Goal: Task Accomplishment & Management: Use online tool/utility

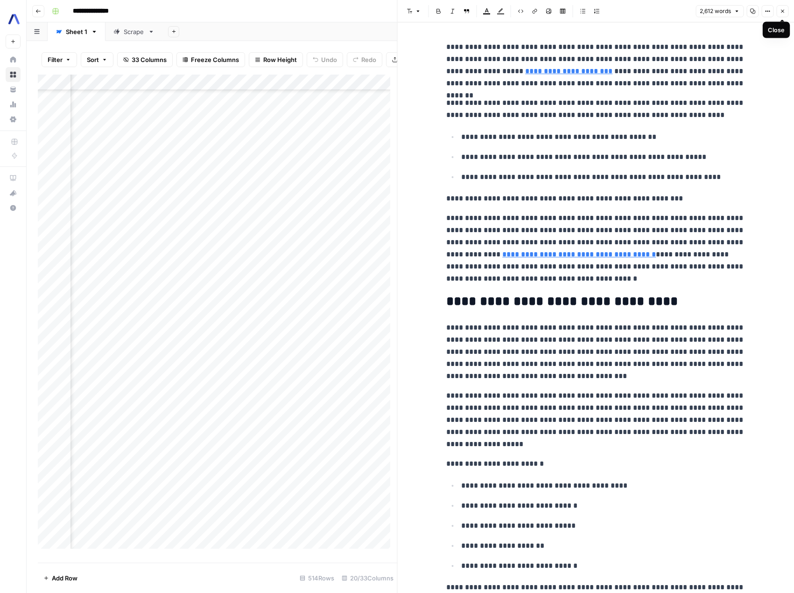
click at [781, 11] on icon "button" at bounding box center [782, 11] width 6 height 6
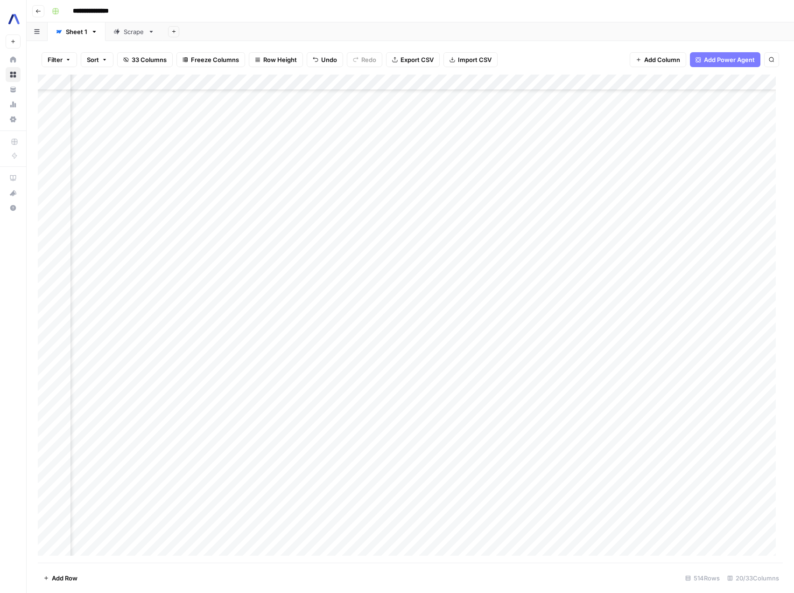
click at [408, 101] on div "Add Column" at bounding box center [410, 319] width 745 height 488
click at [430, 106] on div "Add Column" at bounding box center [410, 319] width 745 height 488
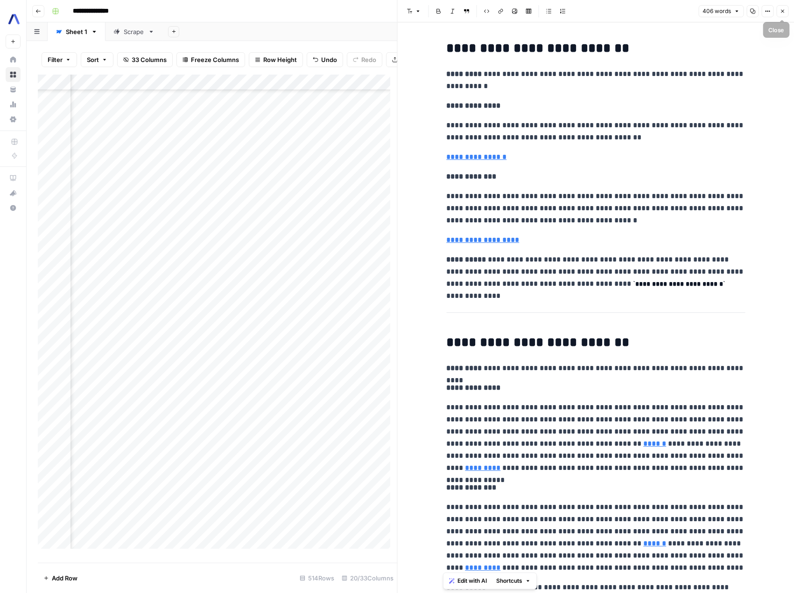
click at [786, 11] on button "Close" at bounding box center [782, 11] width 12 height 12
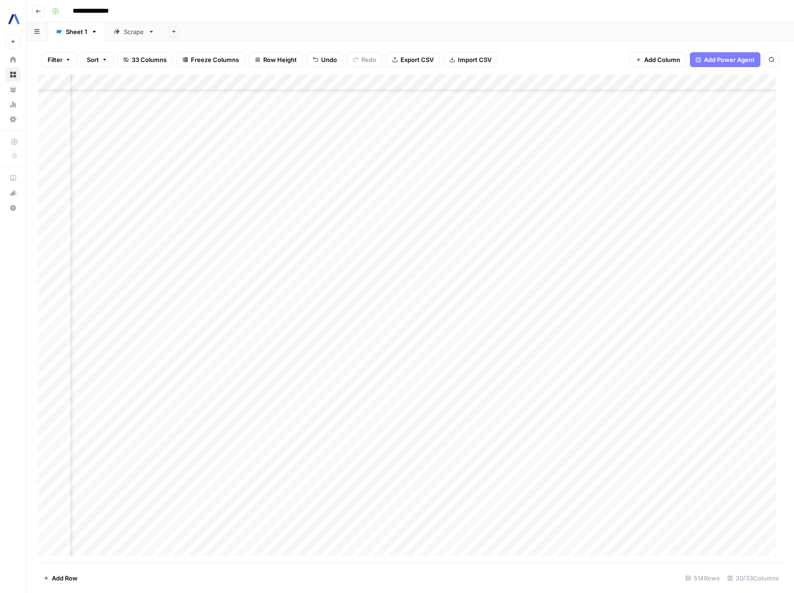
click at [485, 106] on div "Add Column" at bounding box center [410, 319] width 745 height 488
click at [764, 107] on div "Add Column" at bounding box center [410, 319] width 745 height 488
click at [750, 105] on div "Add Column" at bounding box center [410, 319] width 745 height 488
click at [733, 106] on div "Add Column" at bounding box center [410, 319] width 745 height 488
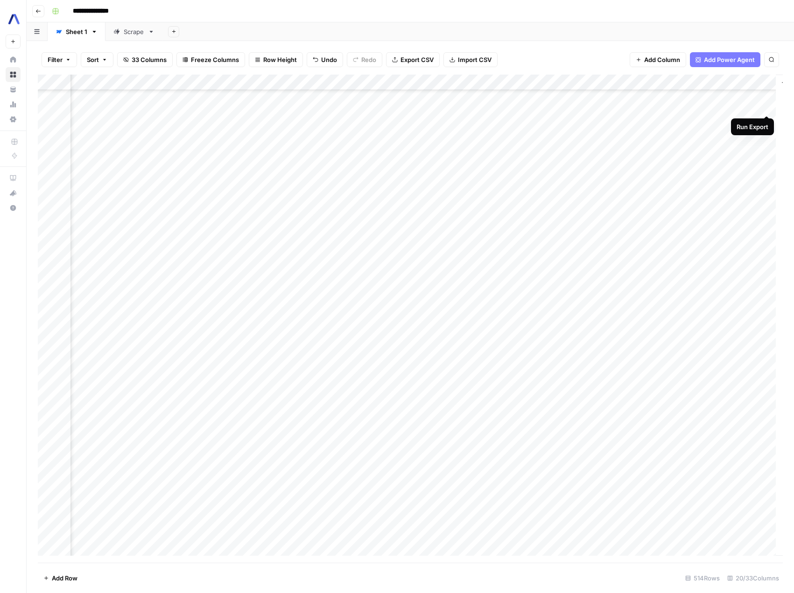
click at [765, 107] on div "Add Column" at bounding box center [410, 319] width 745 height 488
click at [758, 80] on div "Add Column" at bounding box center [410, 319] width 745 height 488
click at [730, 138] on span "Edit" at bounding box center [750, 139] width 82 height 9
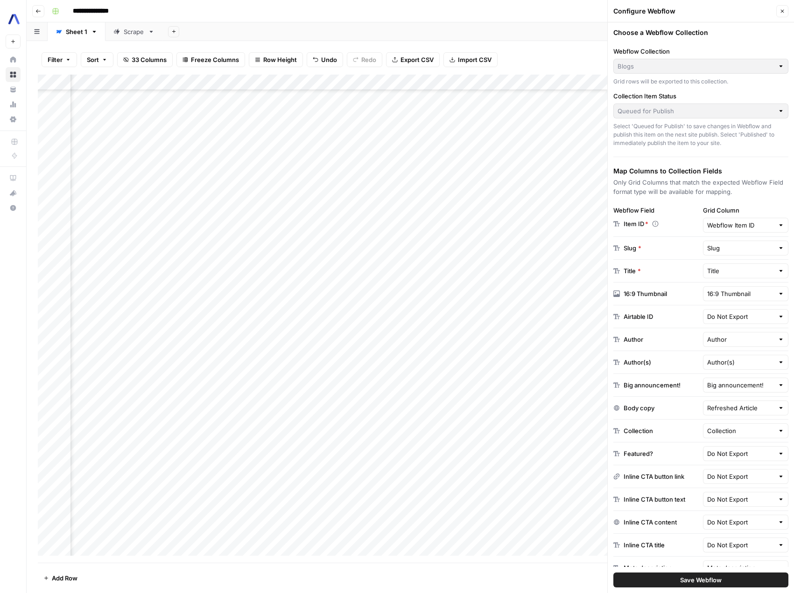
click at [783, 13] on icon "button" at bounding box center [782, 11] width 6 height 6
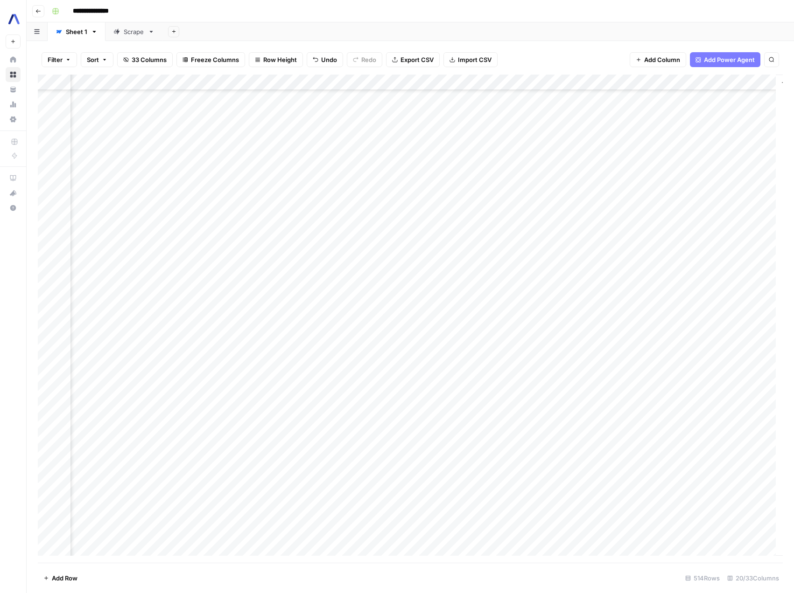
click at [756, 82] on div "Add Column" at bounding box center [410, 319] width 745 height 488
click at [732, 137] on span "Edit" at bounding box center [750, 139] width 82 height 9
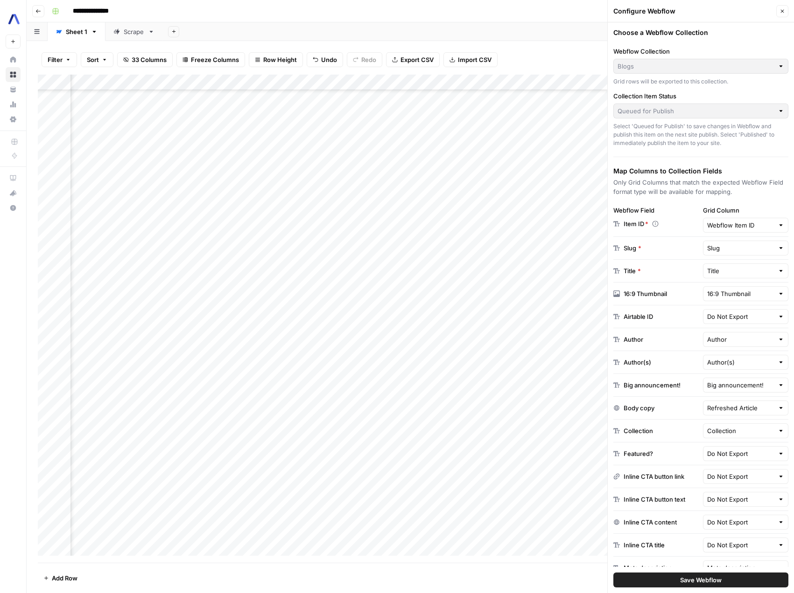
click at [781, 16] on button "Close" at bounding box center [782, 11] width 12 height 12
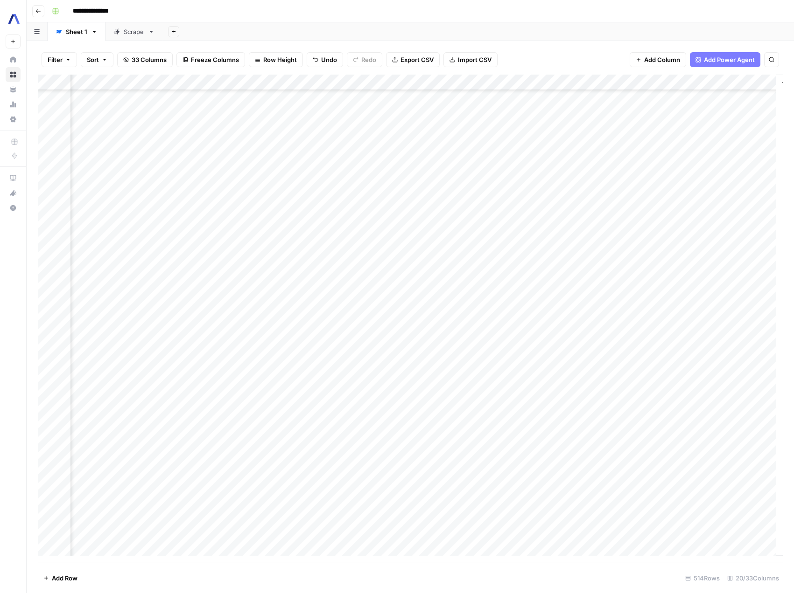
click at [737, 281] on div "Add Column" at bounding box center [410, 319] width 745 height 488
click at [737, 283] on div "Add Column" at bounding box center [410, 319] width 745 height 488
click at [728, 282] on div "Add Column" at bounding box center [410, 319] width 745 height 488
click at [711, 283] on div "Add Column" at bounding box center [410, 319] width 745 height 488
click at [566, 282] on div "Add Column" at bounding box center [410, 319] width 745 height 488
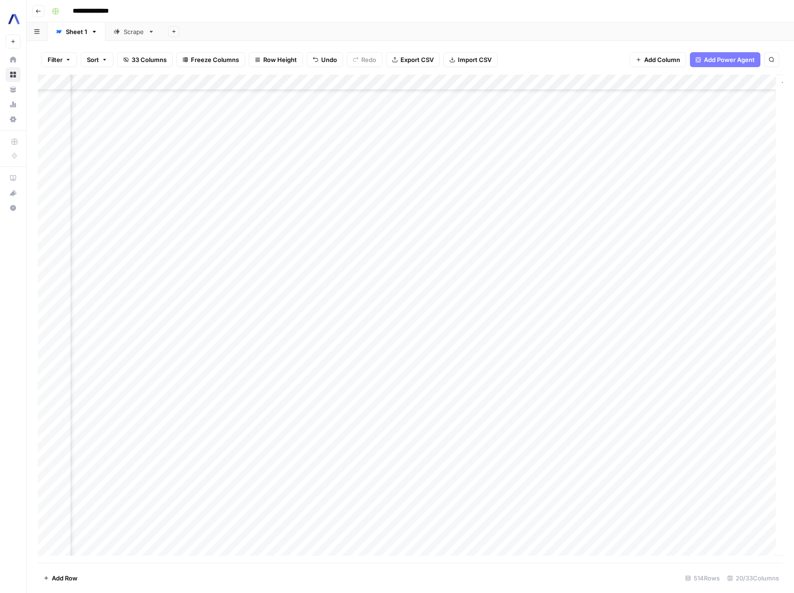
click at [418, 287] on div "Add Column" at bounding box center [410, 319] width 745 height 488
click at [317, 283] on div "Add Column" at bounding box center [410, 319] width 745 height 488
click at [345, 282] on div "Add Column" at bounding box center [410, 319] width 745 height 488
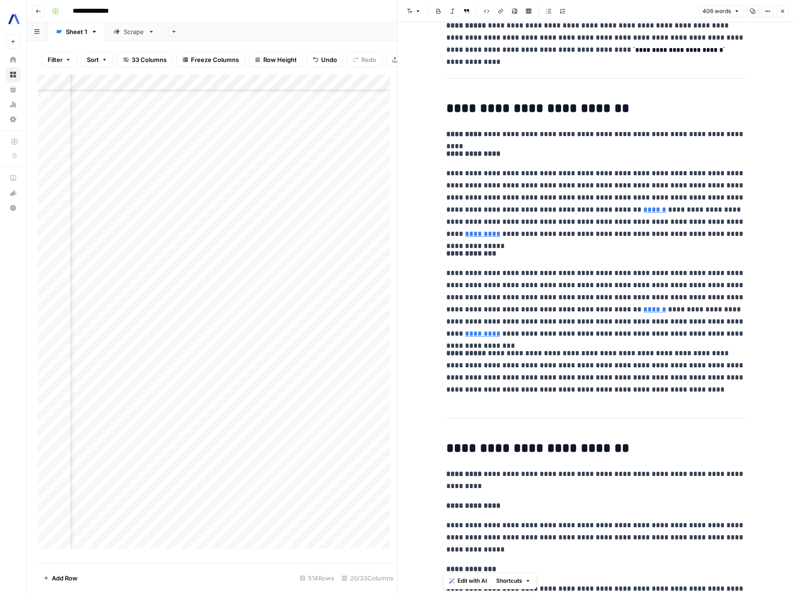
scroll to position [235, 0]
click at [497, 307] on p "**********" at bounding box center [595, 303] width 299 height 73
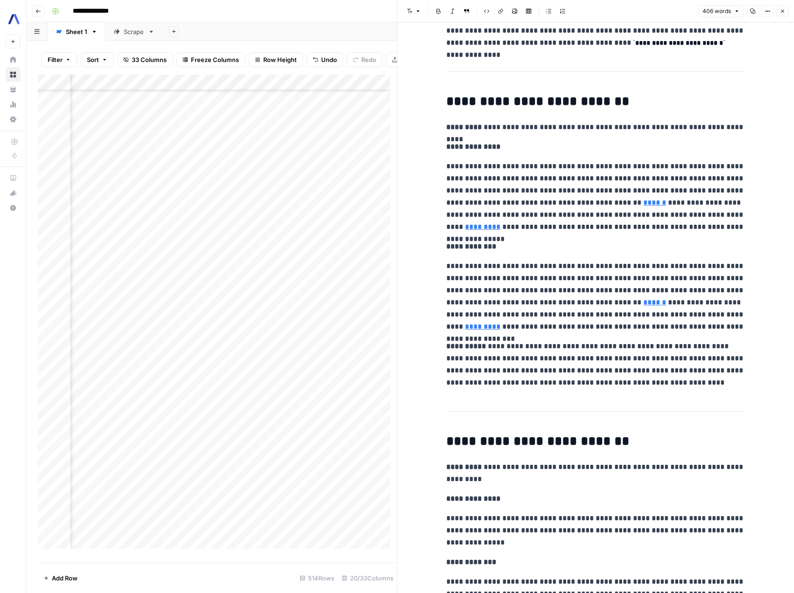
scroll to position [248, 0]
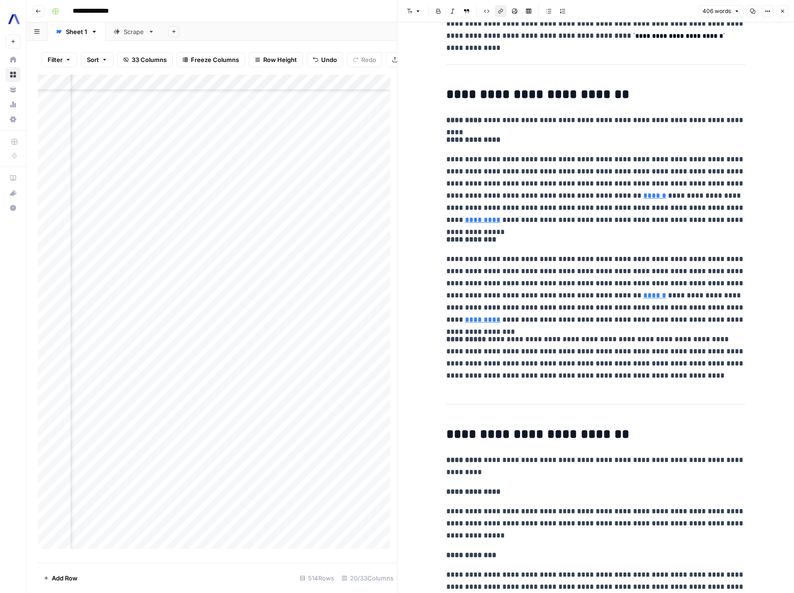
click at [643, 194] on link "******" at bounding box center [654, 195] width 23 height 7
click at [643, 295] on link "******" at bounding box center [654, 295] width 23 height 7
click at [544, 284] on p "**********" at bounding box center [595, 289] width 299 height 73
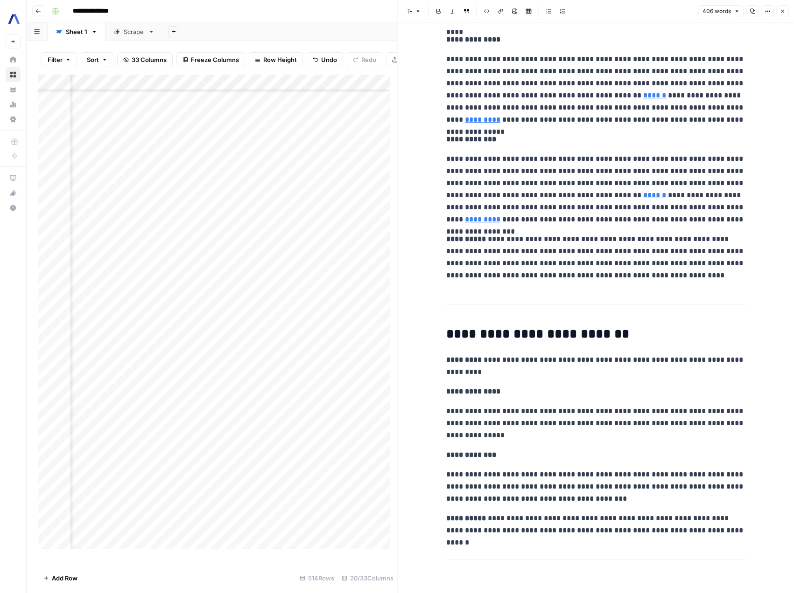
scroll to position [0, 0]
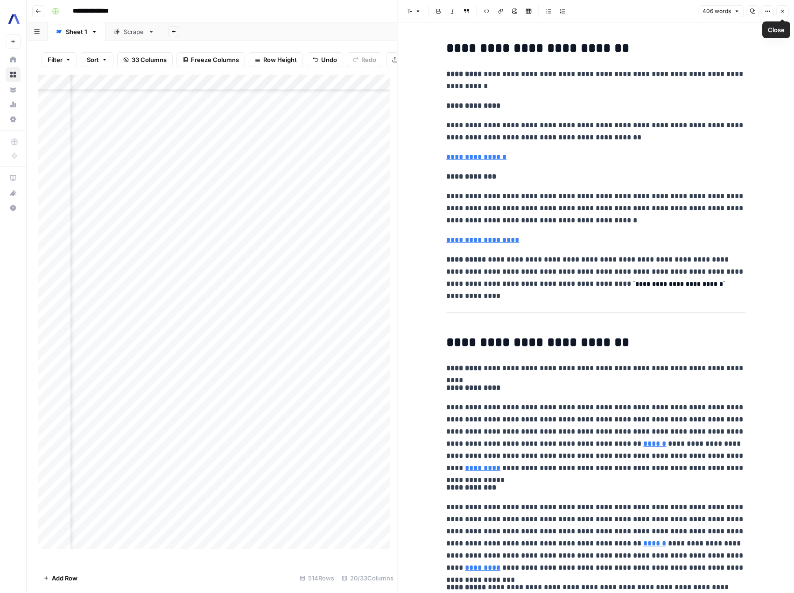
click at [781, 13] on icon "button" at bounding box center [782, 11] width 6 height 6
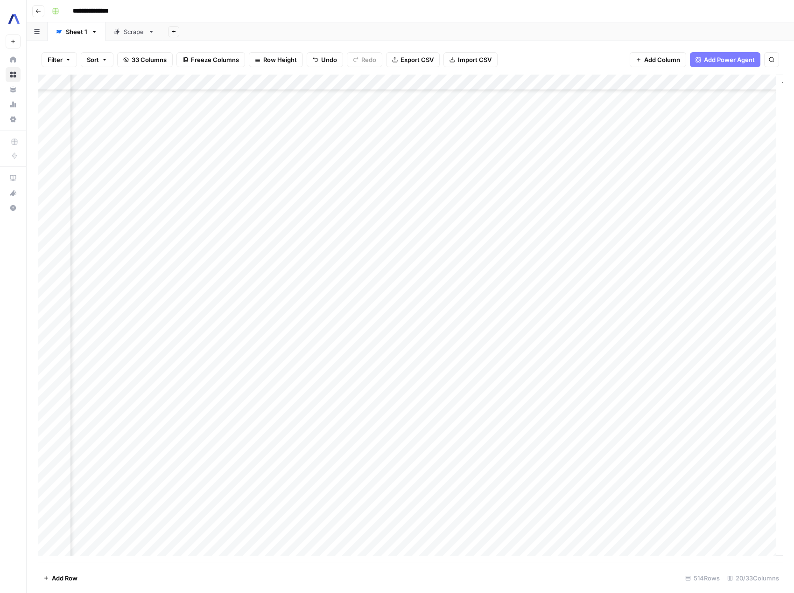
click at [245, 287] on div "Add Column" at bounding box center [410, 319] width 745 height 488
click at [427, 284] on div "Add Column" at bounding box center [410, 319] width 745 height 488
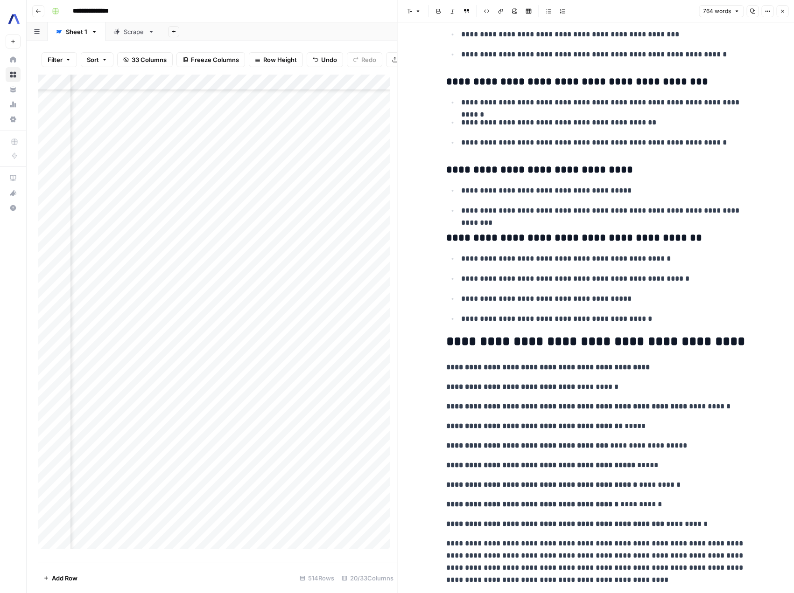
scroll to position [1766, 0]
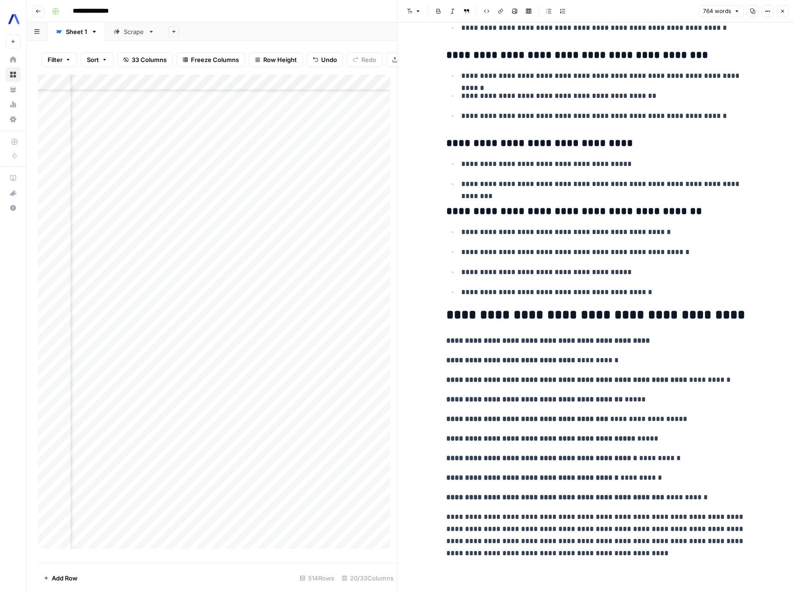
click at [782, 9] on icon "button" at bounding box center [782, 11] width 6 height 6
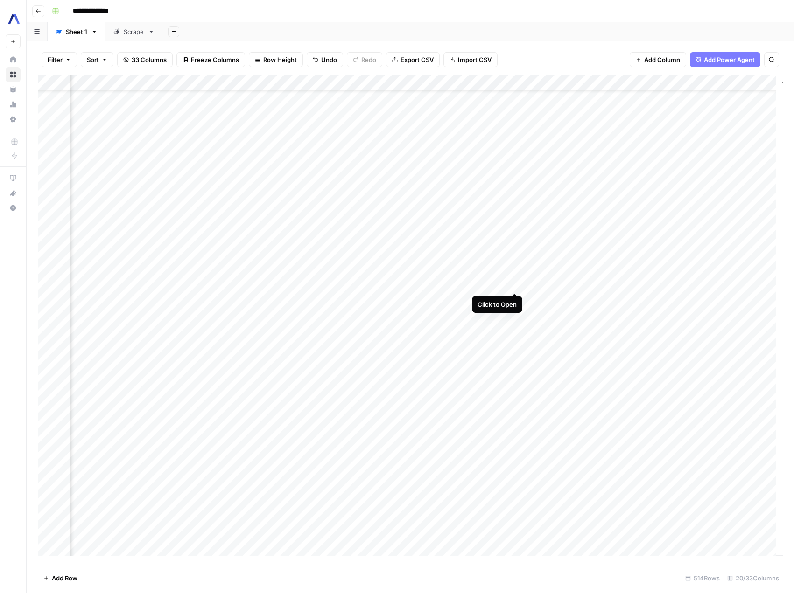
click at [511, 282] on div "Add Column" at bounding box center [410, 319] width 745 height 488
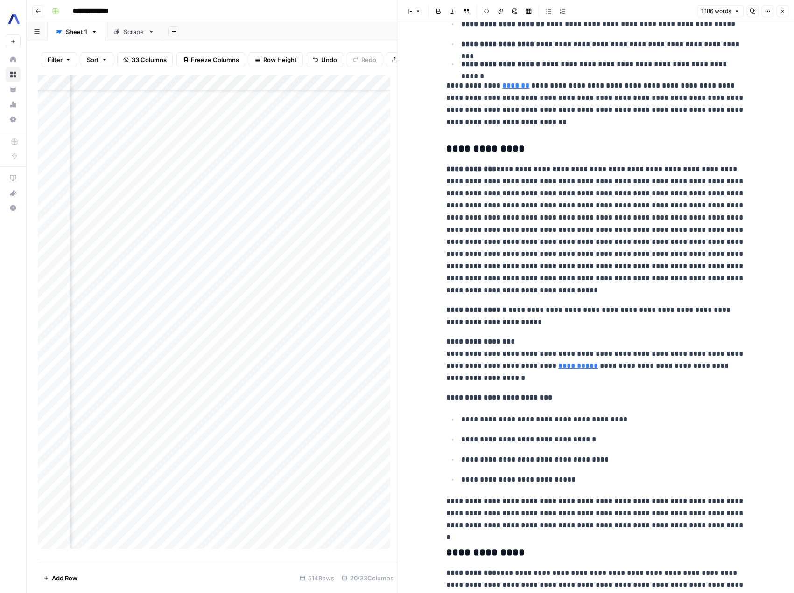
scroll to position [755, 0]
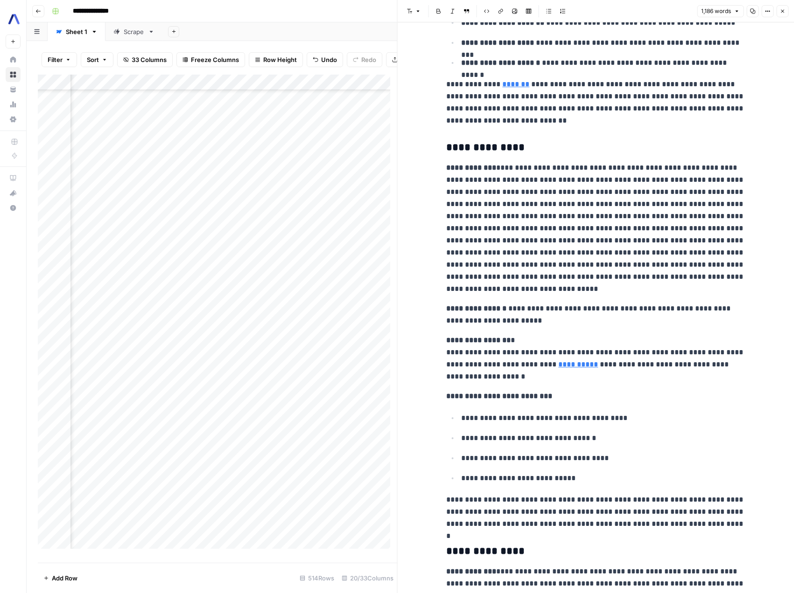
click at [319, 290] on div "Add Column" at bounding box center [217, 315] width 359 height 481
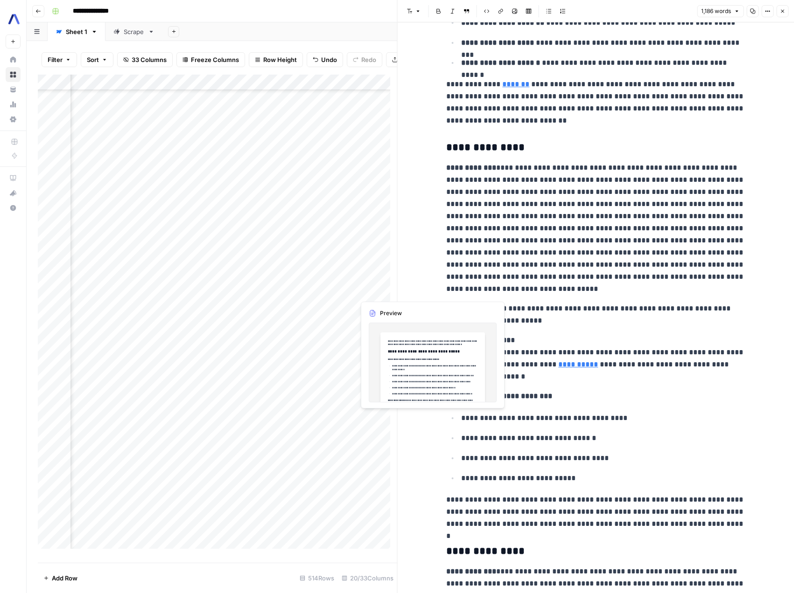
click at [375, 291] on div "Add Column" at bounding box center [217, 315] width 359 height 481
click at [333, 291] on div "Add Column" at bounding box center [217, 315] width 359 height 481
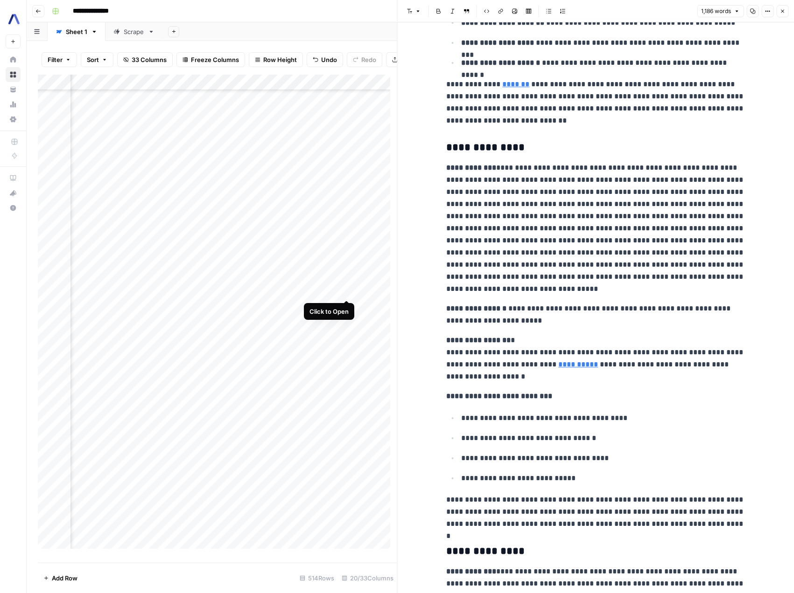
click at [348, 290] on div "Add Column" at bounding box center [217, 315] width 359 height 481
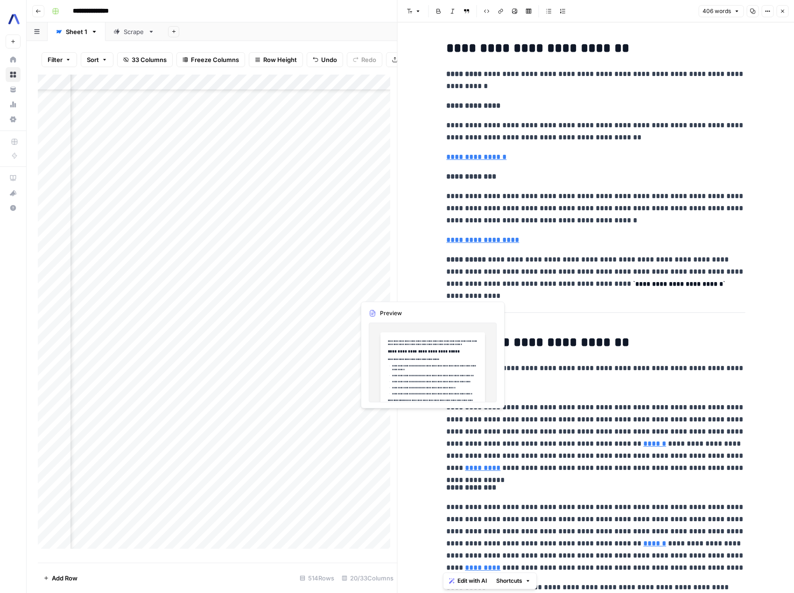
click at [370, 293] on div "Add Column" at bounding box center [217, 315] width 359 height 481
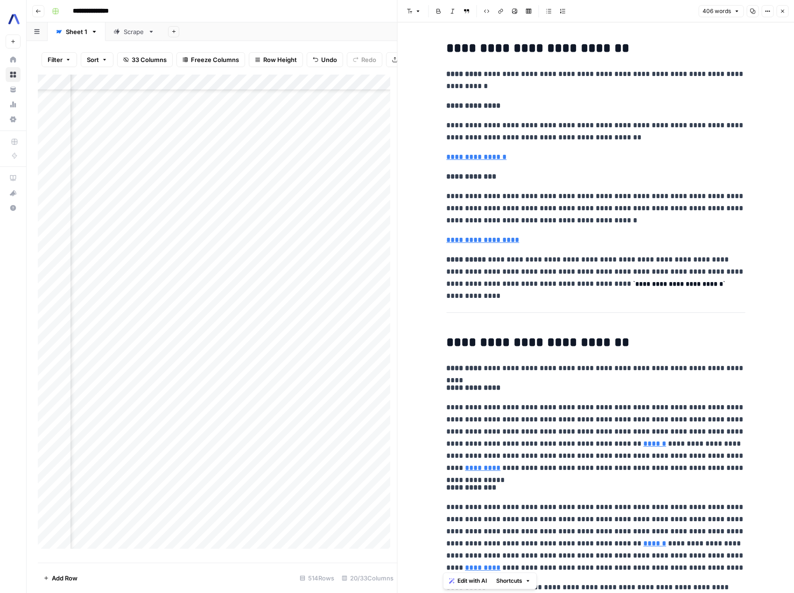
click at [785, 15] on button "Close" at bounding box center [782, 11] width 12 height 12
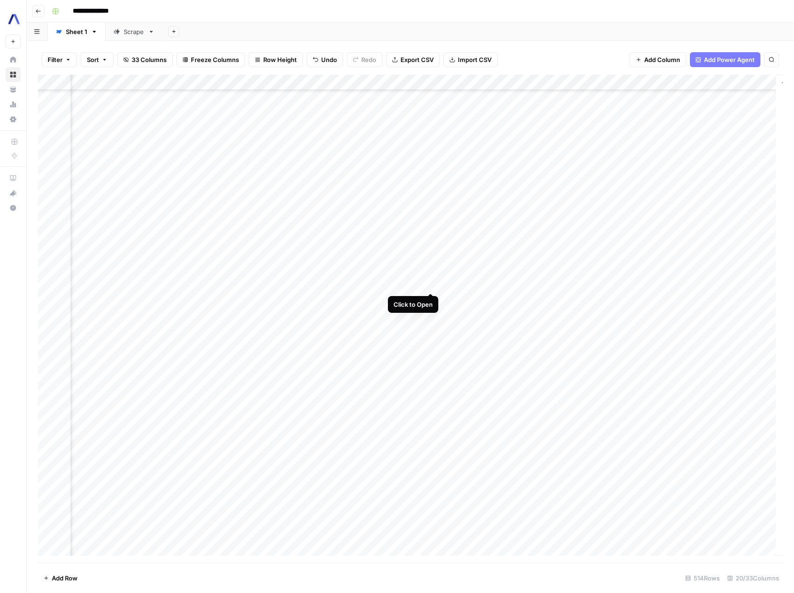
click at [431, 284] on div "Add Column" at bounding box center [410, 319] width 745 height 488
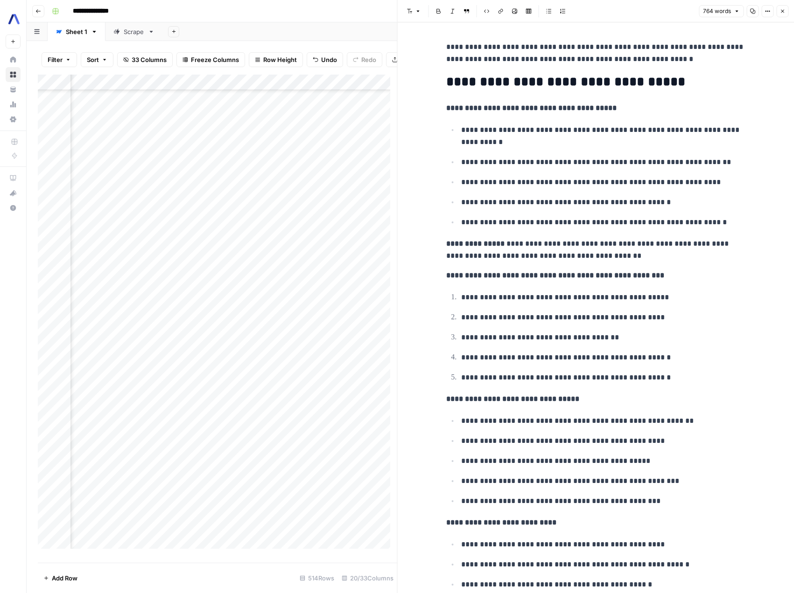
click at [783, 7] on button "Close" at bounding box center [782, 11] width 12 height 12
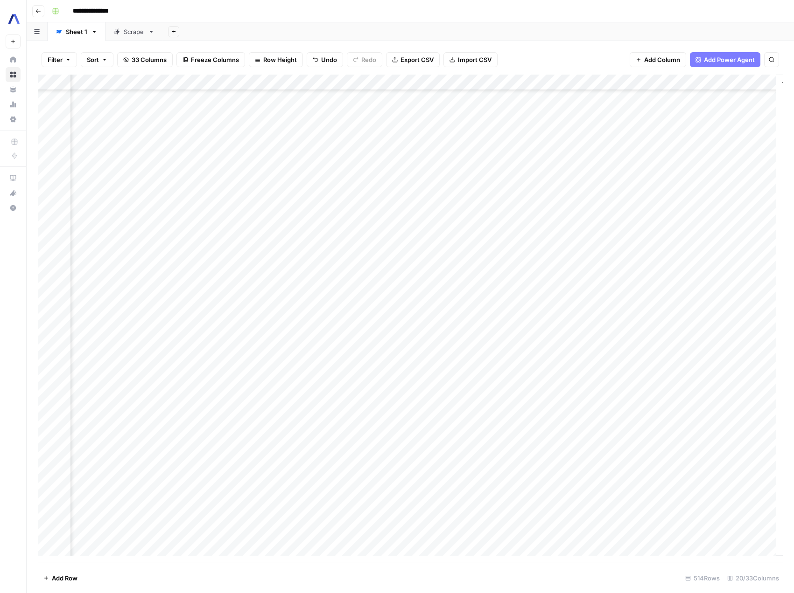
click at [513, 286] on div "Add Column" at bounding box center [410, 319] width 745 height 488
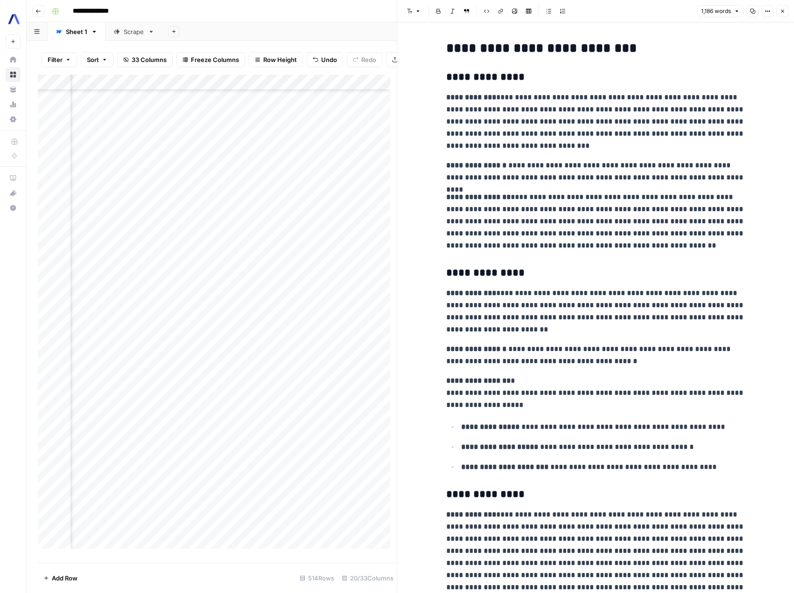
click at [470, 219] on p "**********" at bounding box center [595, 221] width 299 height 61
click at [787, 14] on button "Close" at bounding box center [782, 11] width 12 height 12
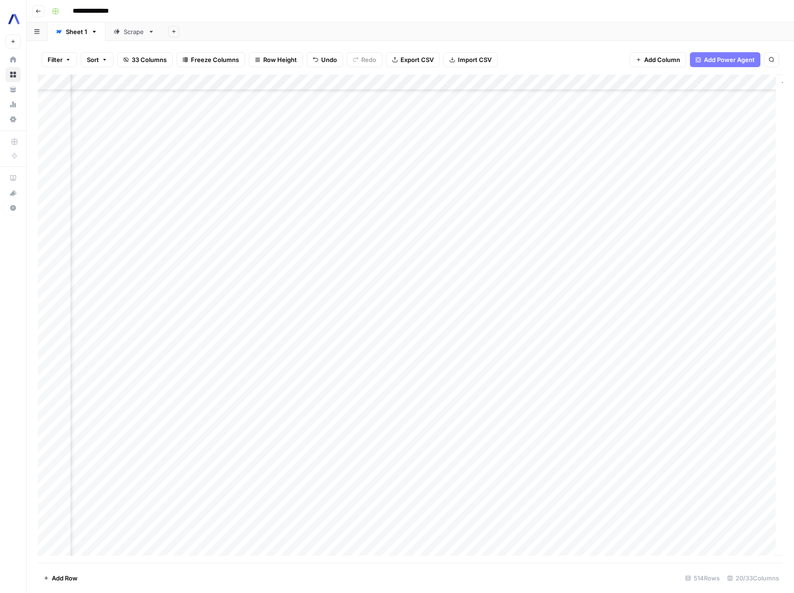
click at [597, 280] on div "Add Column" at bounding box center [410, 319] width 745 height 488
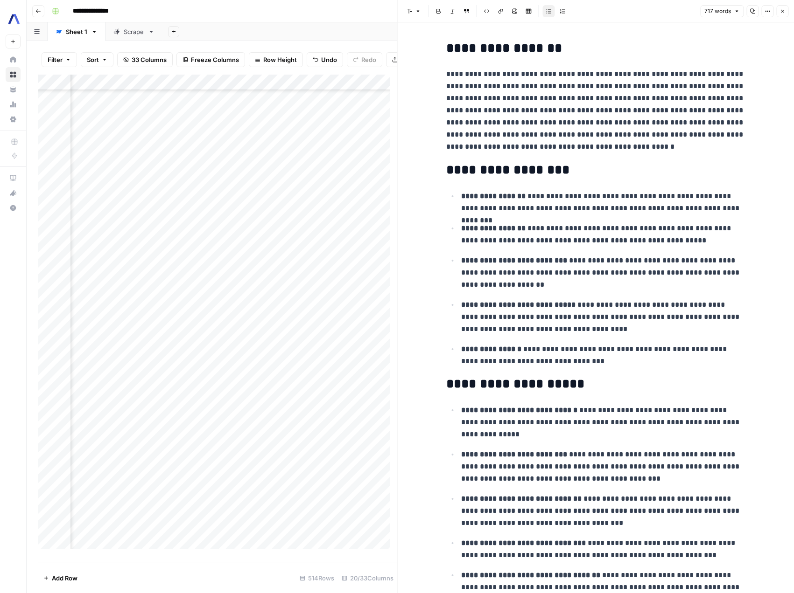
click at [262, 89] on div "Add Column" at bounding box center [217, 315] width 359 height 481
click at [315, 252] on div "Add Column" at bounding box center [217, 315] width 359 height 481
click at [264, 86] on div "Add Column" at bounding box center [217, 315] width 359 height 481
click at [342, 247] on div "Add Column" at bounding box center [217, 315] width 359 height 481
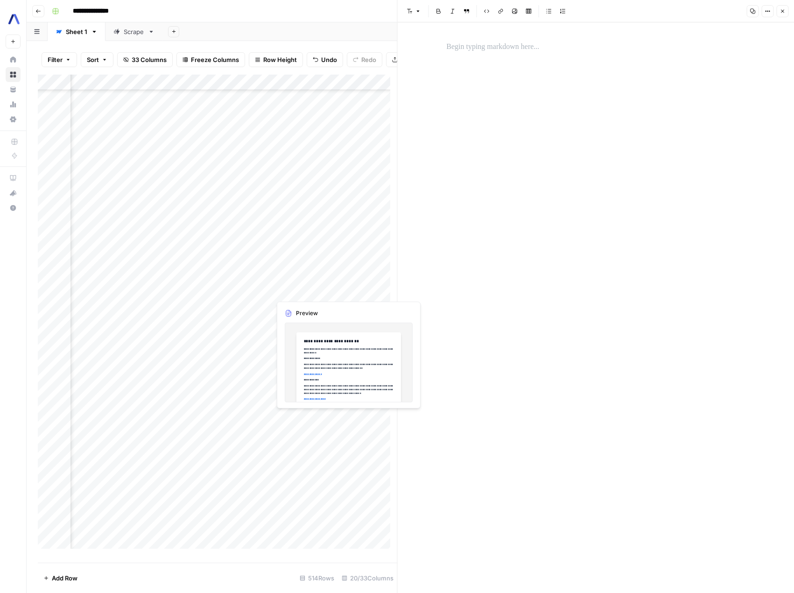
click at [307, 289] on div "Add Column" at bounding box center [217, 315] width 359 height 481
click at [219, 293] on div "Add Column" at bounding box center [217, 315] width 359 height 481
click at [787, 12] on button "Close" at bounding box center [782, 11] width 12 height 12
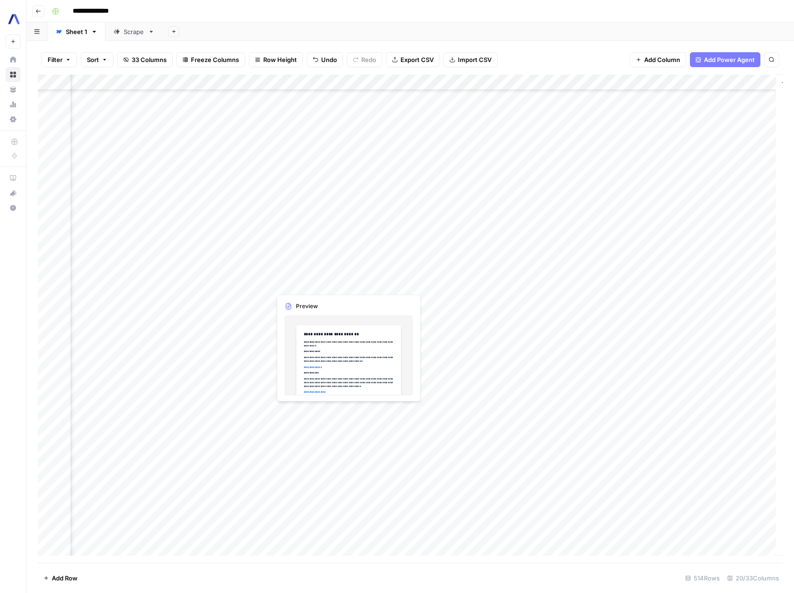
click at [339, 288] on div "Add Column" at bounding box center [410, 319] width 745 height 488
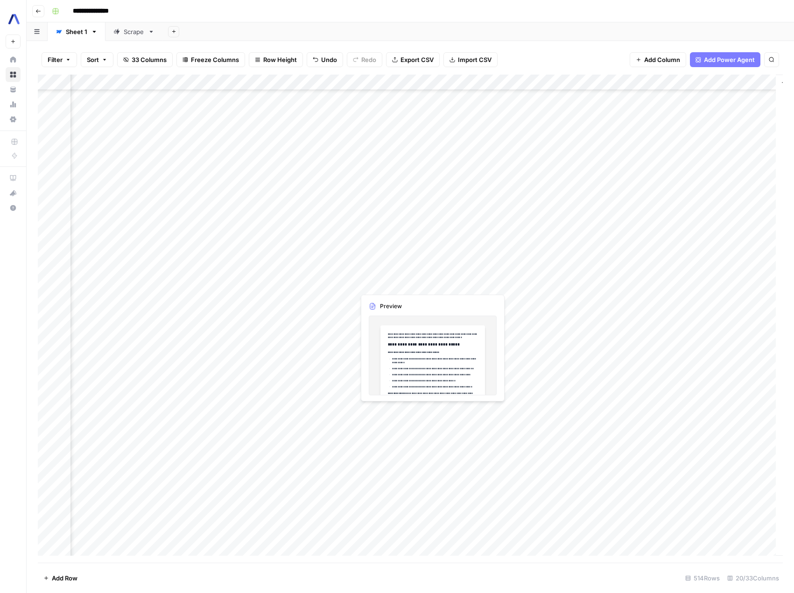
click at [383, 286] on div "Add Column" at bounding box center [410, 319] width 745 height 488
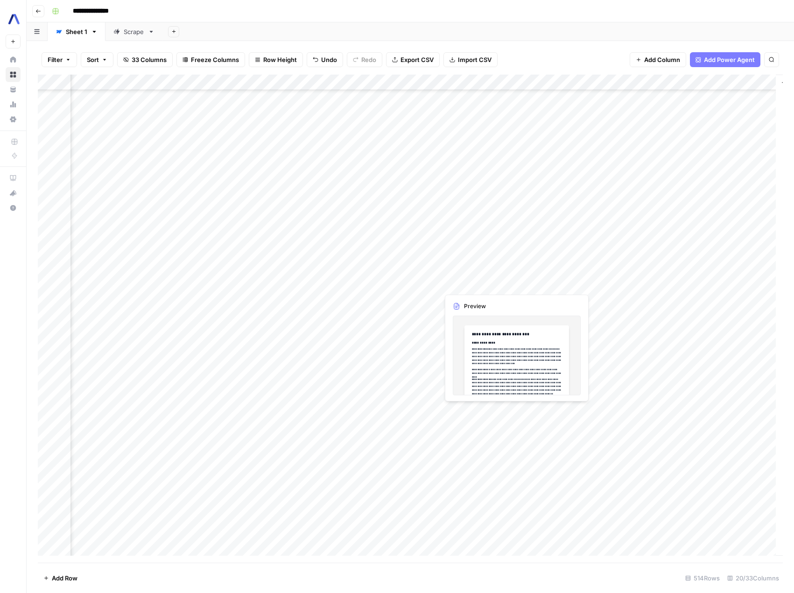
click at [468, 285] on div "Add Column" at bounding box center [410, 319] width 745 height 488
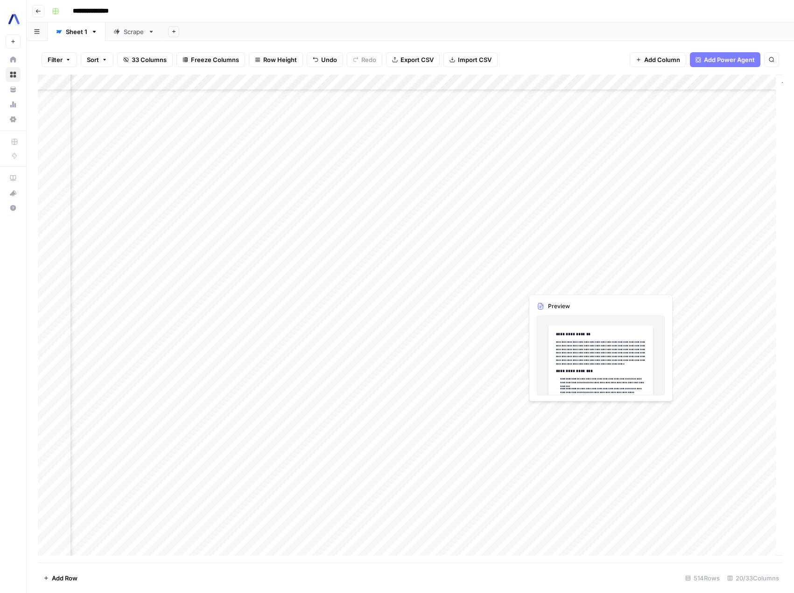
click at [547, 278] on div "Add Column" at bounding box center [410, 319] width 745 height 488
click at [230, 283] on div "Add Column" at bounding box center [410, 319] width 745 height 488
click at [242, 285] on div "Add Column" at bounding box center [410, 319] width 745 height 488
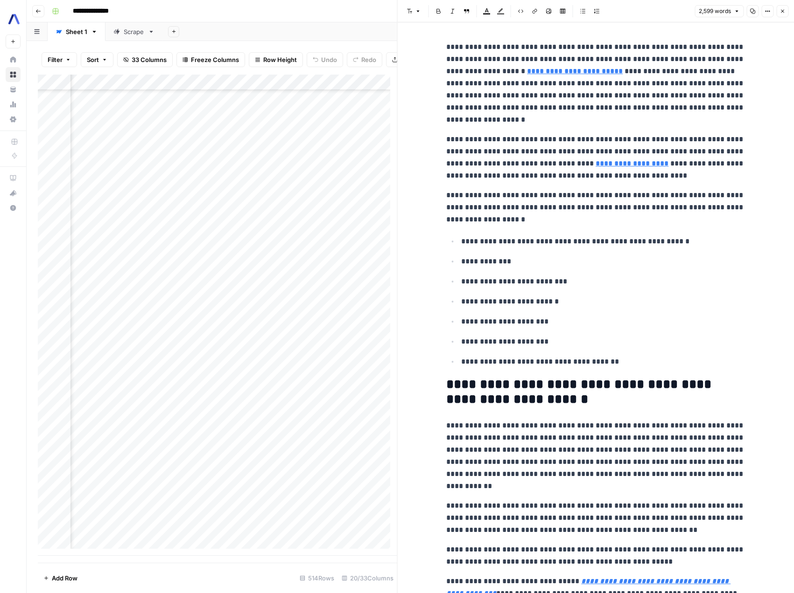
click at [348, 90] on div "Add Column" at bounding box center [217, 315] width 359 height 481
click at [250, 90] on div "Add Column" at bounding box center [217, 315] width 359 height 481
drag, startPoint x: 240, startPoint y: 171, endPoint x: 296, endPoint y: 169, distance: 56.0
click at [296, 169] on body "**********" at bounding box center [397, 296] width 794 height 593
click at [239, 91] on div at bounding box center [229, 91] width 84 height 19
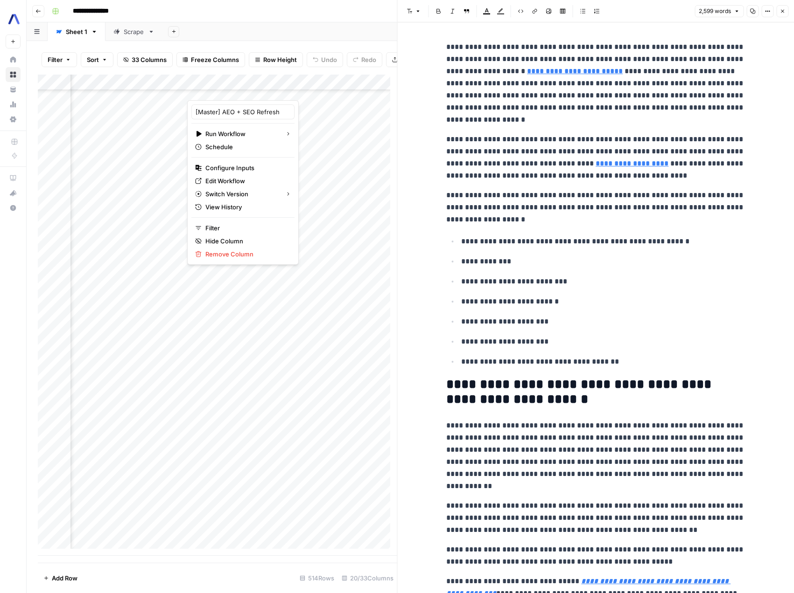
click at [359, 169] on div "Add Column" at bounding box center [217, 315] width 359 height 481
click at [253, 126] on div "Add Column" at bounding box center [217, 315] width 359 height 481
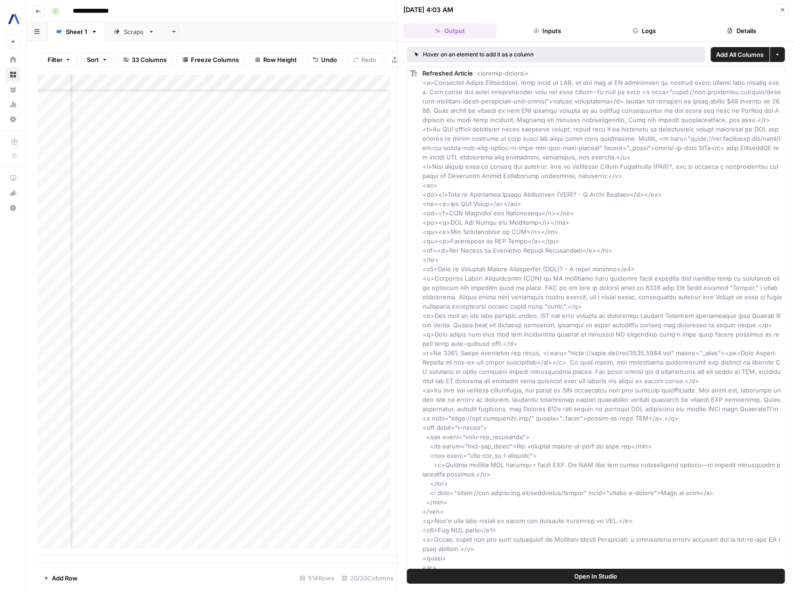
click at [247, 90] on div "Add Column" at bounding box center [217, 315] width 359 height 481
click at [255, 169] on span "Configure Inputs" at bounding box center [246, 167] width 82 height 9
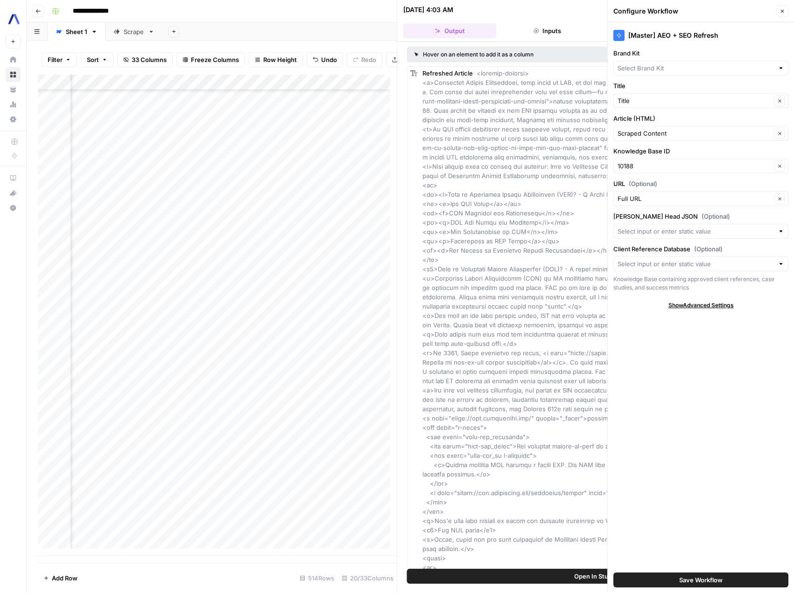
type input "AssemblyAI"
click at [785, 10] on button "Close" at bounding box center [782, 11] width 12 height 12
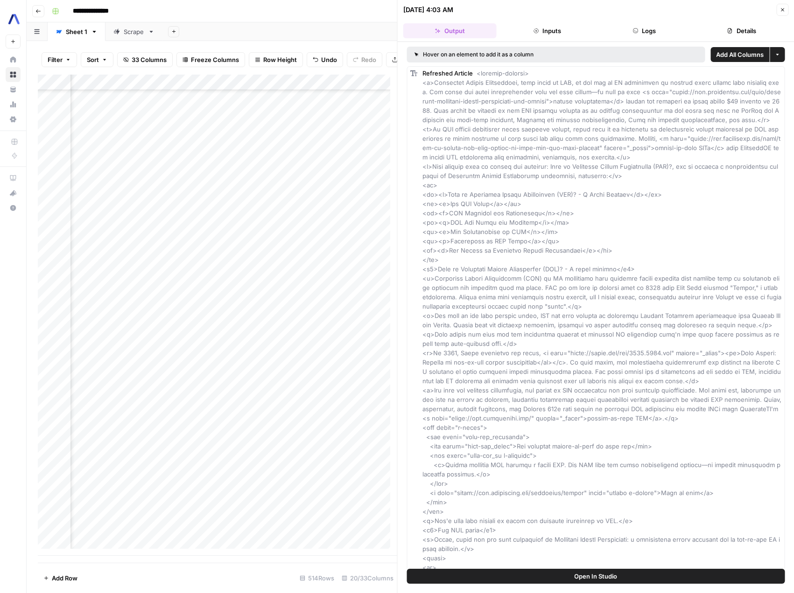
click at [782, 10] on icon "button" at bounding box center [782, 9] width 3 height 3
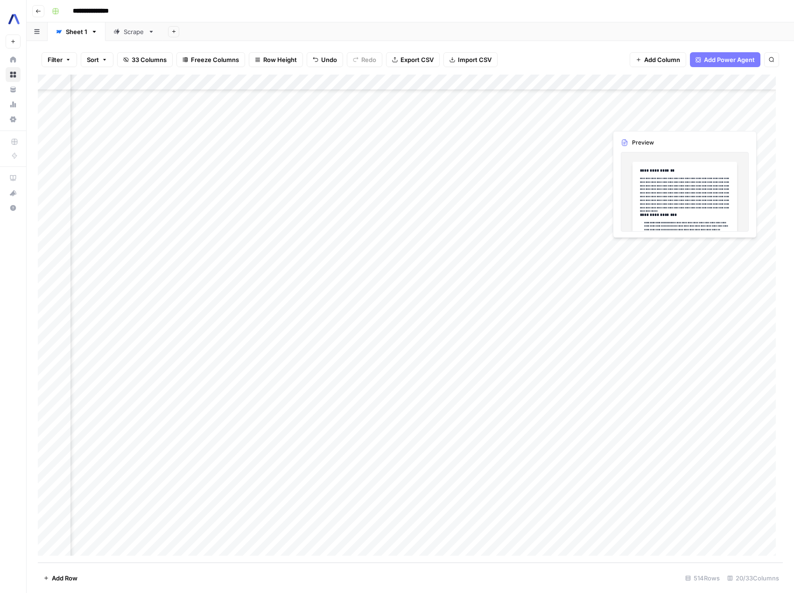
click at [562, 121] on div "Add Column" at bounding box center [410, 319] width 745 height 488
click at [734, 119] on div "Add Column" at bounding box center [410, 319] width 745 height 488
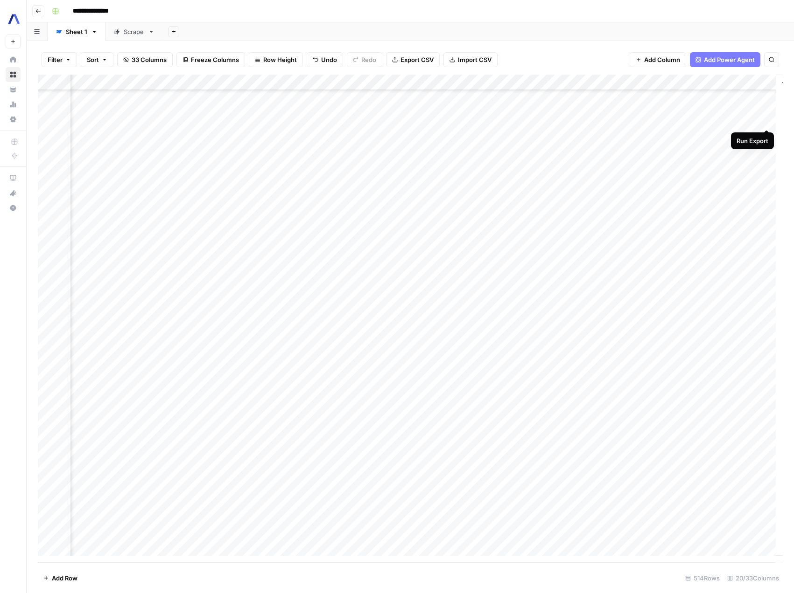
click at [764, 120] on div "Add Column" at bounding box center [410, 319] width 745 height 488
click at [744, 172] on div "Add Column" at bounding box center [410, 319] width 745 height 488
click at [731, 167] on div "Add Column" at bounding box center [410, 319] width 745 height 488
click at [753, 81] on div "Add Column" at bounding box center [410, 319] width 745 height 488
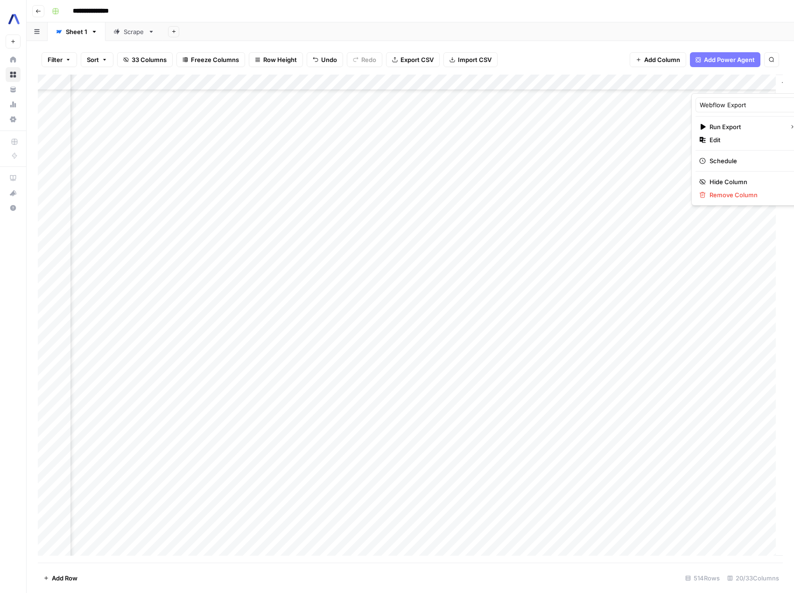
click at [752, 84] on div at bounding box center [733, 84] width 84 height 19
click at [789, 128] on icon "button" at bounding box center [792, 127] width 6 height 6
click at [742, 139] on span "Edit" at bounding box center [750, 139] width 82 height 9
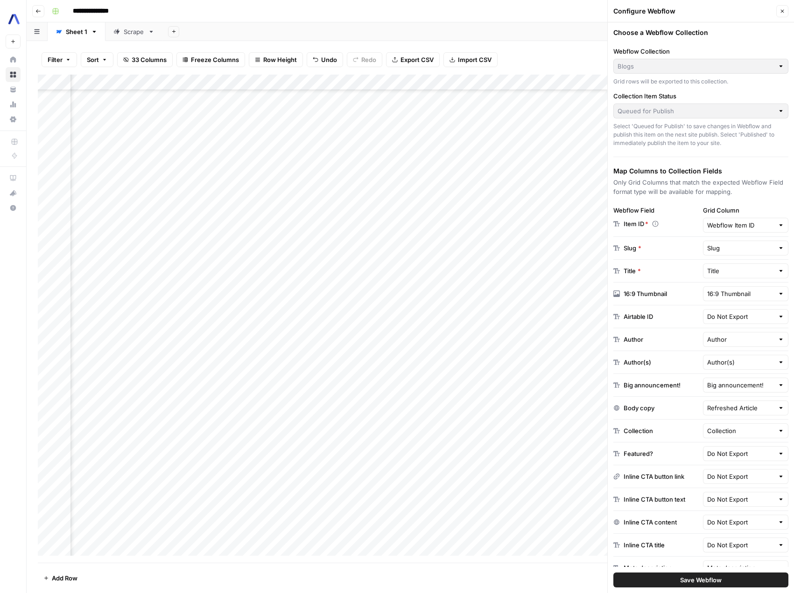
click at [708, 117] on div "Queued for Publish" at bounding box center [700, 111] width 175 height 15
click at [761, 121] on div "Collection Item Status Queued for Publish Select 'Queued for Publish' to save c…" at bounding box center [700, 119] width 175 height 56
click at [780, 14] on button "Close" at bounding box center [782, 11] width 12 height 12
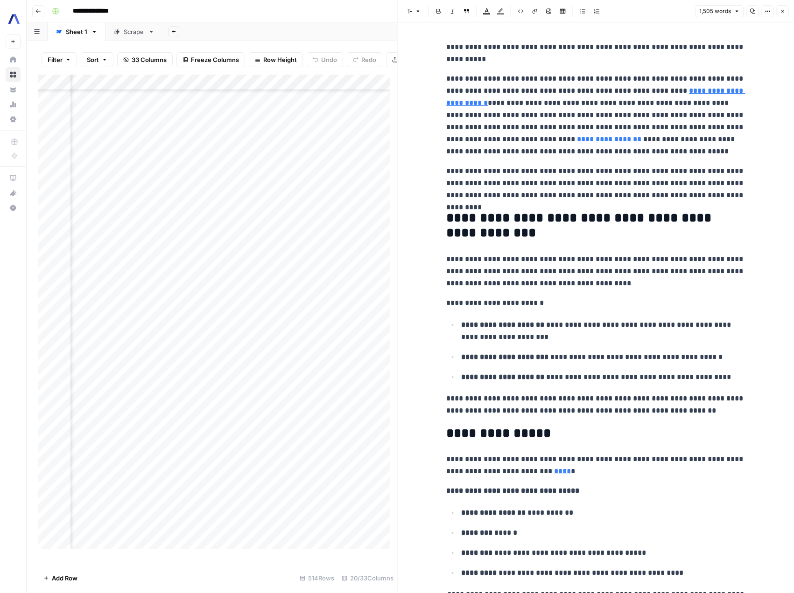
click at [749, 10] on icon "button" at bounding box center [752, 11] width 6 height 6
